Goal: Find contact information: Find contact information

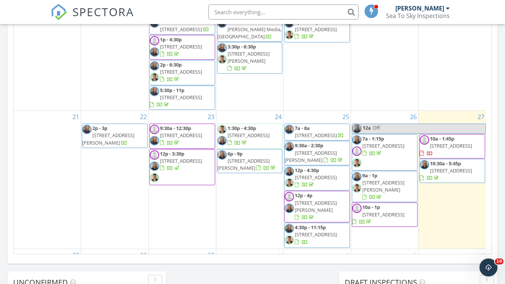
scroll to position [260, 0]
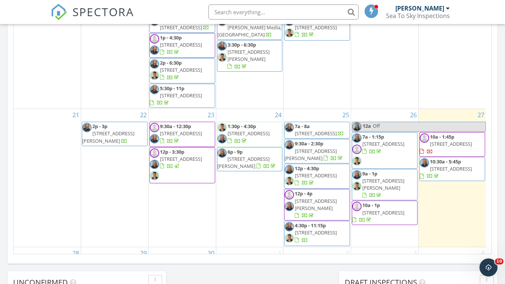
click at [380, 147] on span "[STREET_ADDRESS]" at bounding box center [384, 144] width 42 height 7
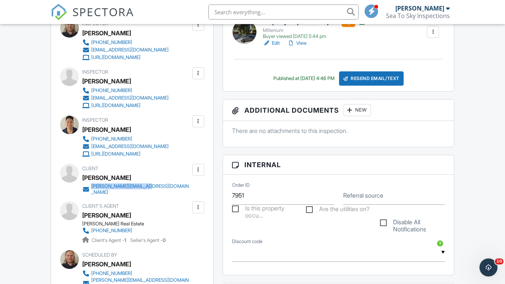
drag, startPoint x: 159, startPoint y: 188, endPoint x: 90, endPoint y: 190, distance: 68.4
click at [90, 190] on div "Client Emily Fritz [EMAIL_ADDRESS][DOMAIN_NAME]" at bounding box center [154, 180] width 144 height 32
copy link "[PERSON_NAME][EMAIL_ADDRESS][DOMAIN_NAME]"
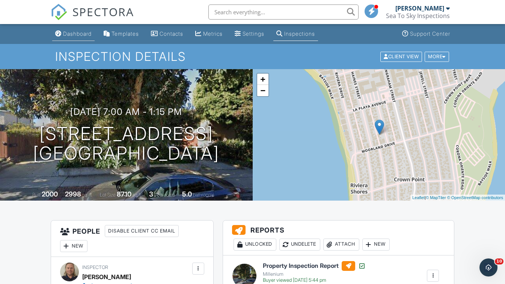
click at [73, 35] on div "Dashboard" at bounding box center [77, 33] width 29 height 6
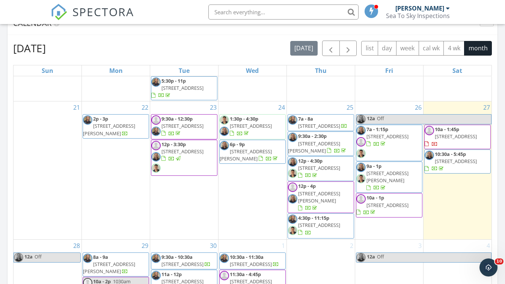
scroll to position [386, 0]
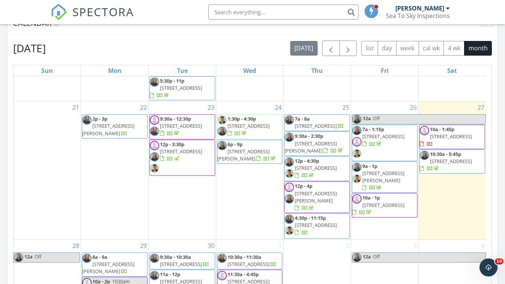
click at [457, 124] on span "Off" at bounding box center [429, 119] width 113 height 9
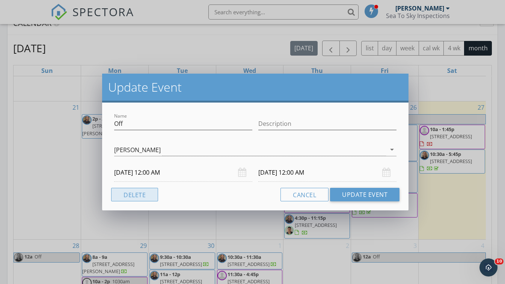
click at [149, 195] on button "Delete" at bounding box center [134, 195] width 47 height 14
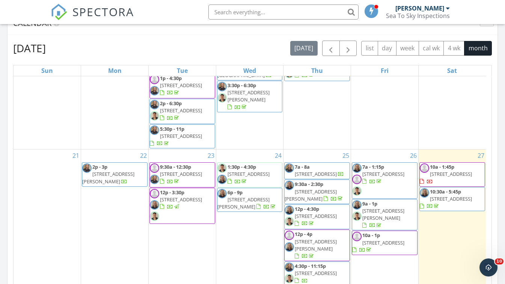
scroll to position [372, 0]
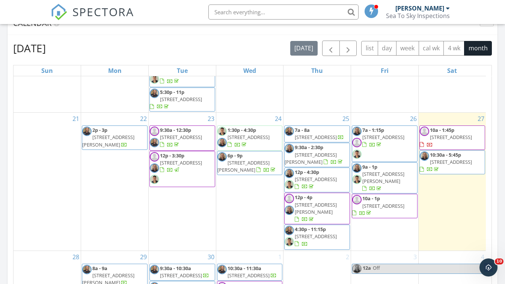
click at [336, 223] on span "12p - 4p 741 Nancy St, Escondido 92027" at bounding box center [317, 208] width 65 height 29
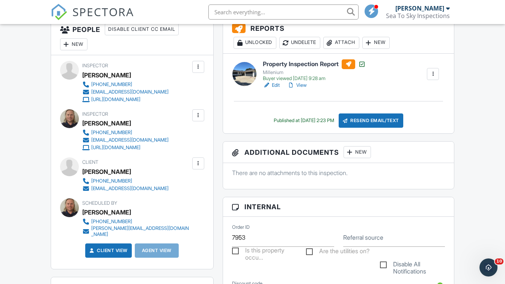
scroll to position [203, 0]
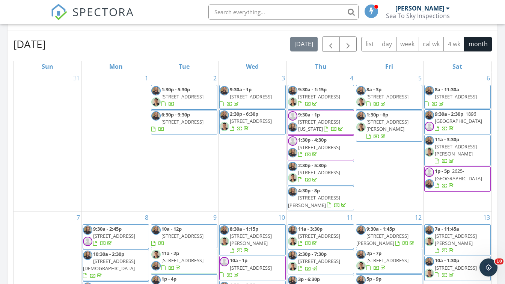
scroll to position [402, 0]
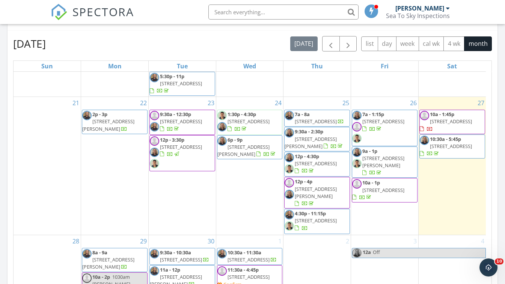
click at [336, 143] on span "4272 Harbinson Ave, La Mesa 91942" at bounding box center [311, 143] width 52 height 14
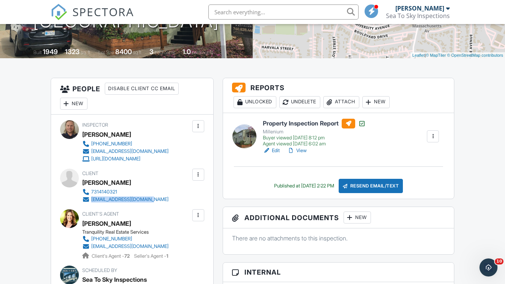
drag, startPoint x: 165, startPoint y: 199, endPoint x: 92, endPoint y: 200, distance: 73.3
click at [92, 200] on div "Client Joshua Joyce 7314140321 joshuajoyce55@gmail.com" at bounding box center [143, 186] width 123 height 35
copy div "joshuajoyce55@gmail.com"
